Goal: Task Accomplishment & Management: Manage account settings

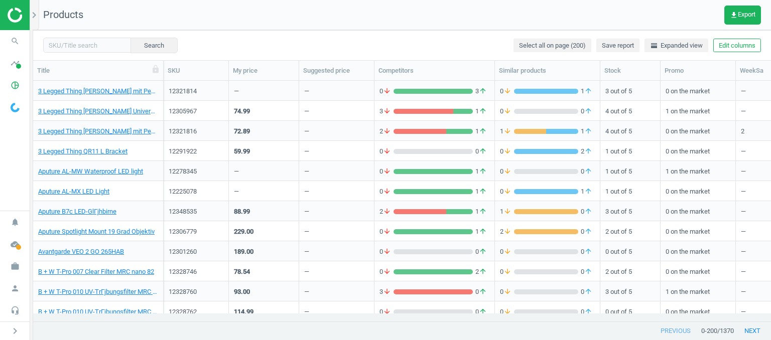
scroll to position [50, 0]
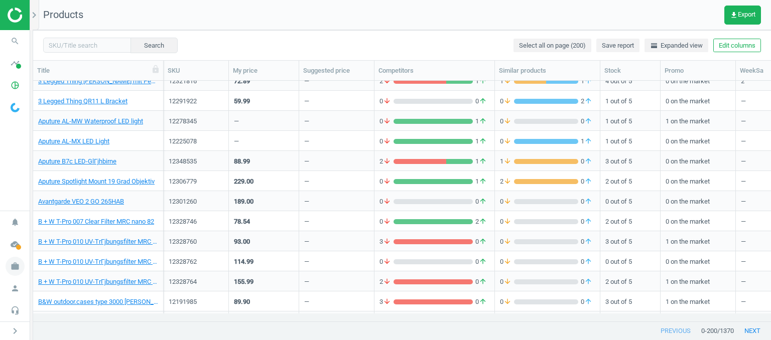
click at [12, 266] on icon "work" at bounding box center [15, 266] width 19 height 19
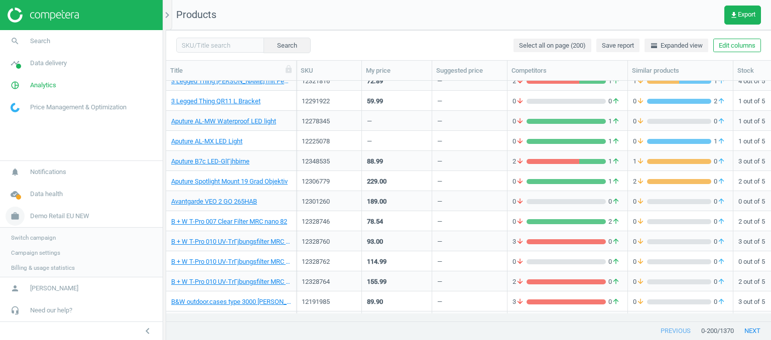
scroll to position [225, 597]
click at [32, 241] on link "Switch campaign" at bounding box center [81, 236] width 163 height 15
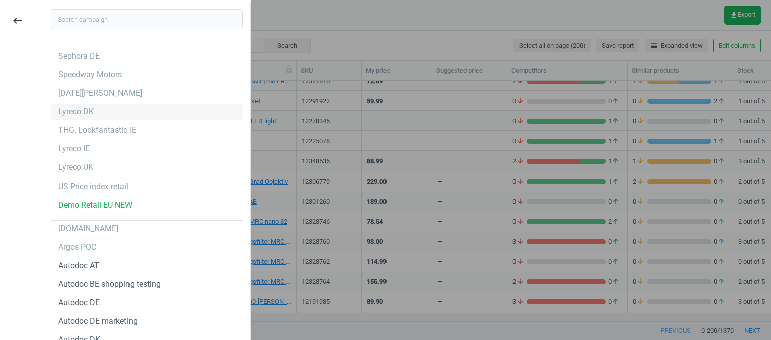
click at [93, 116] on div "Lyreco DK" at bounding box center [147, 112] width 192 height 16
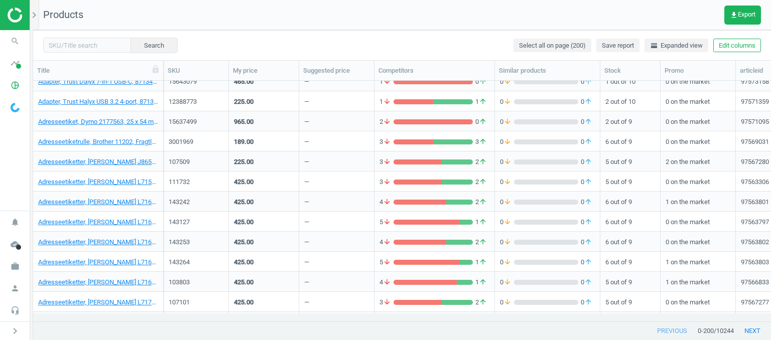
scroll to position [251, 0]
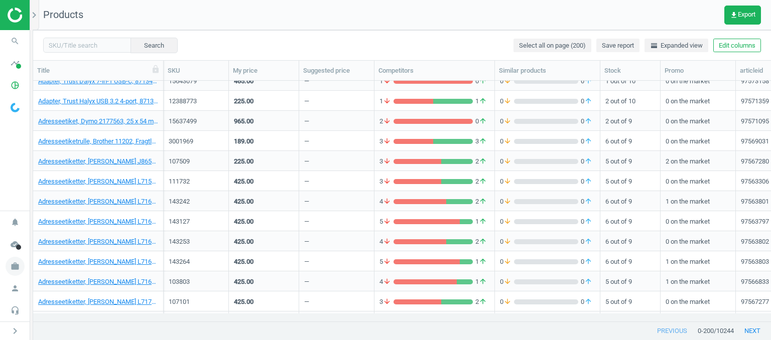
click at [24, 263] on span "work" at bounding box center [15, 266] width 30 height 22
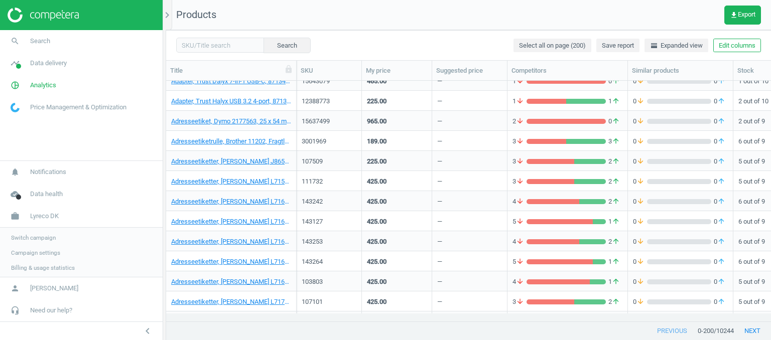
scroll to position [8, 8]
click at [42, 252] on span "Campaign settings" at bounding box center [35, 252] width 49 height 8
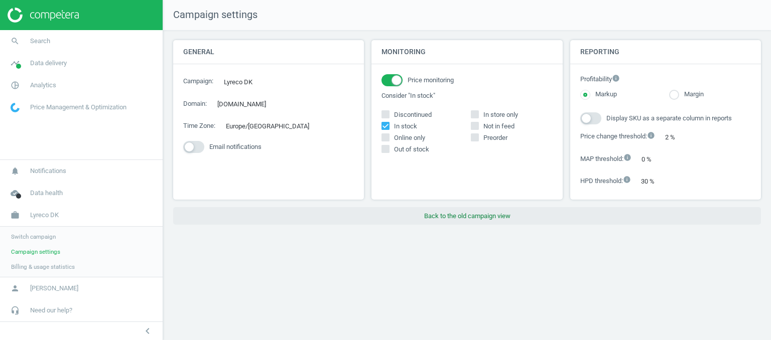
click at [469, 221] on button "Back to the old campaign view" at bounding box center [466, 216] width 587 height 18
